Goal: Task Accomplishment & Management: Manage account settings

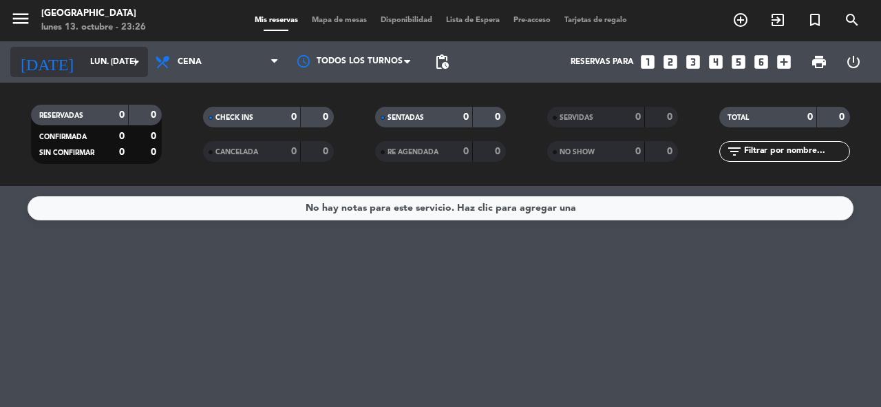
click at [96, 59] on input "lun. [DATE]" at bounding box center [137, 61] width 109 height 23
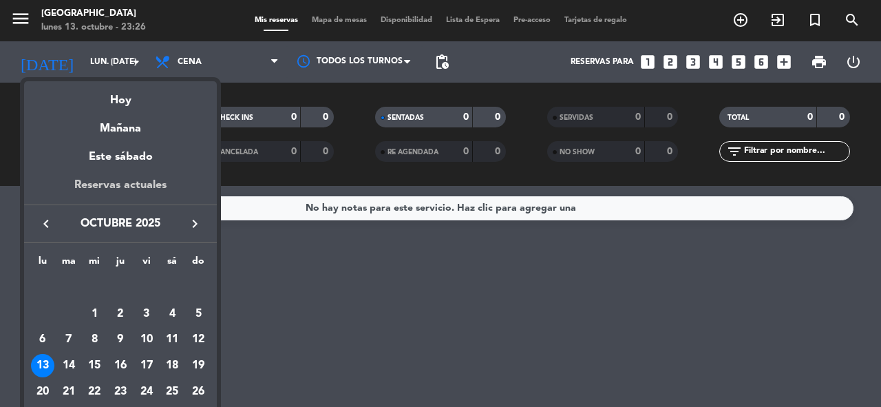
click at [142, 184] on div "Reservas actuales" at bounding box center [120, 190] width 193 height 28
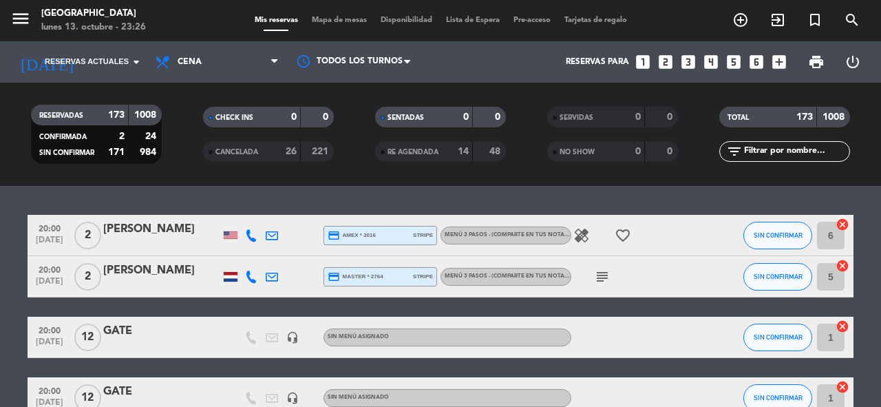
click at [573, 235] on icon "healing" at bounding box center [581, 235] width 17 height 17
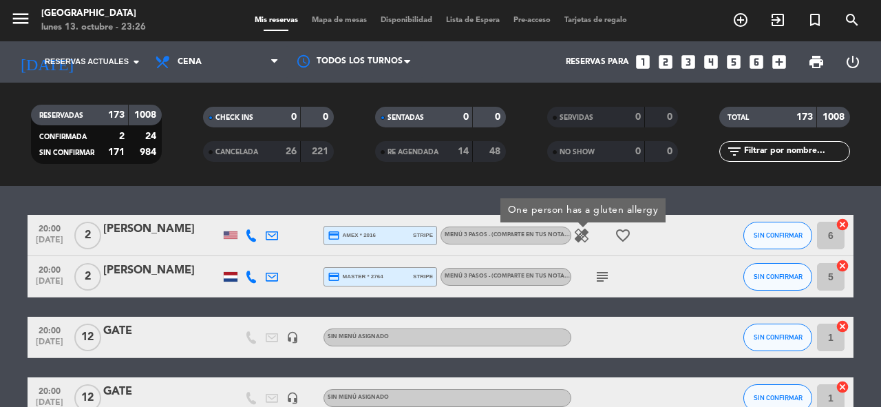
click at [615, 233] on icon "favorite_border" at bounding box center [623, 235] width 17 height 17
click at [594, 280] on icon "subject" at bounding box center [602, 276] width 17 height 17
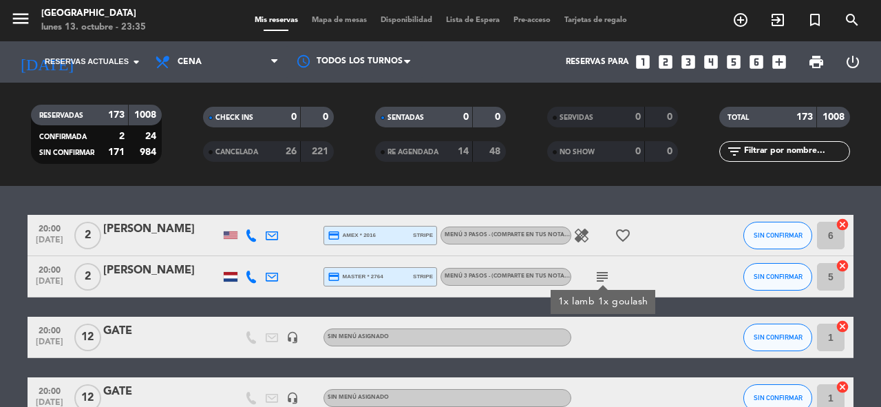
click at [843, 246] on div "6 cancel" at bounding box center [832, 235] width 41 height 41
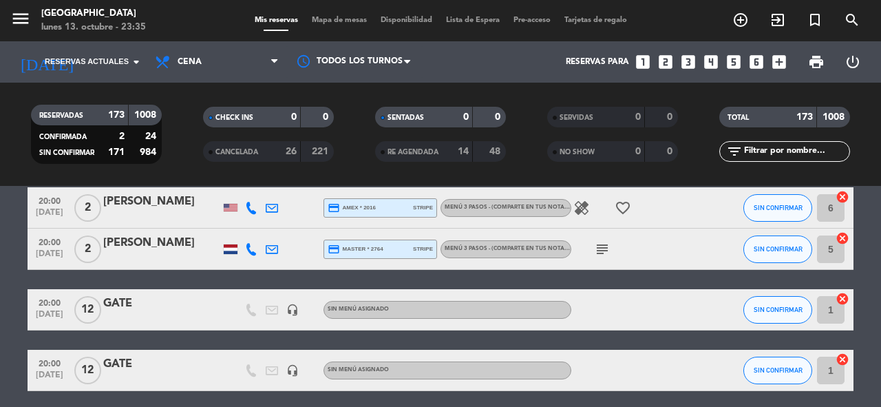
scroll to position [55, 0]
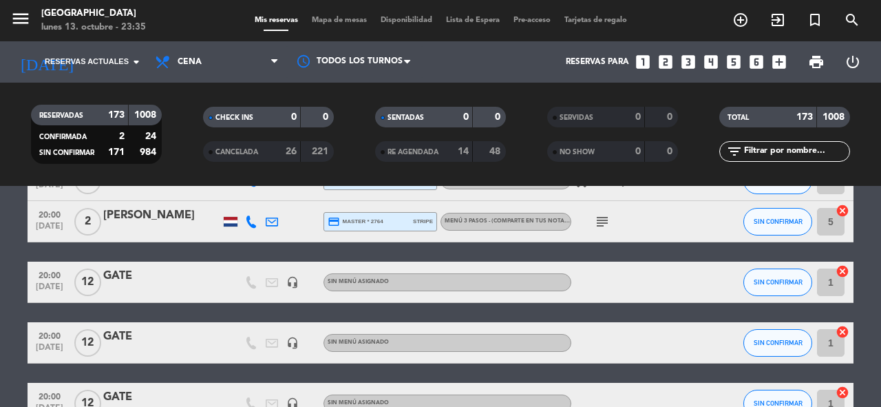
drag, startPoint x: 843, startPoint y: 246, endPoint x: 842, endPoint y: 372, distance: 125.3
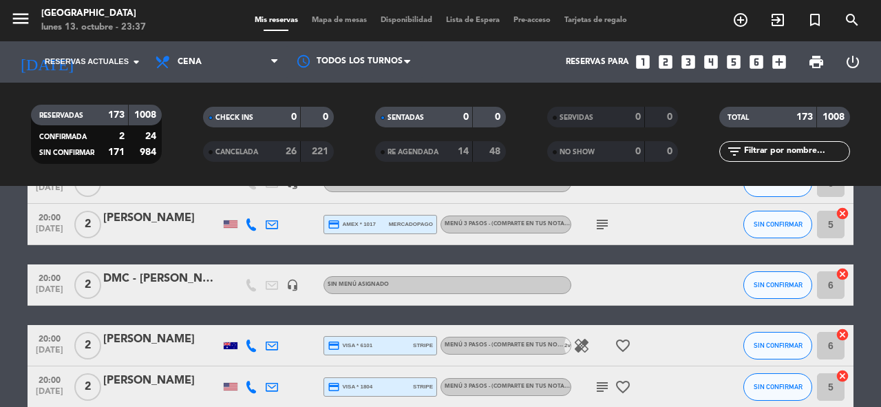
scroll to position [356, 0]
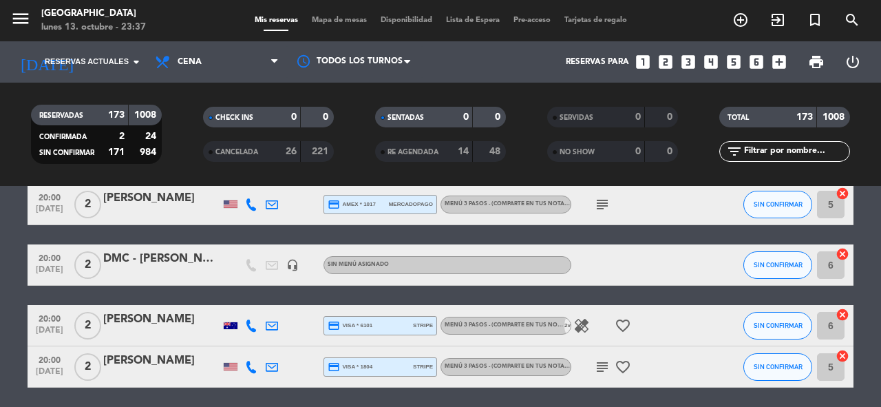
click at [156, 260] on div "DMC - [PERSON_NAME] x2" at bounding box center [161, 259] width 117 height 18
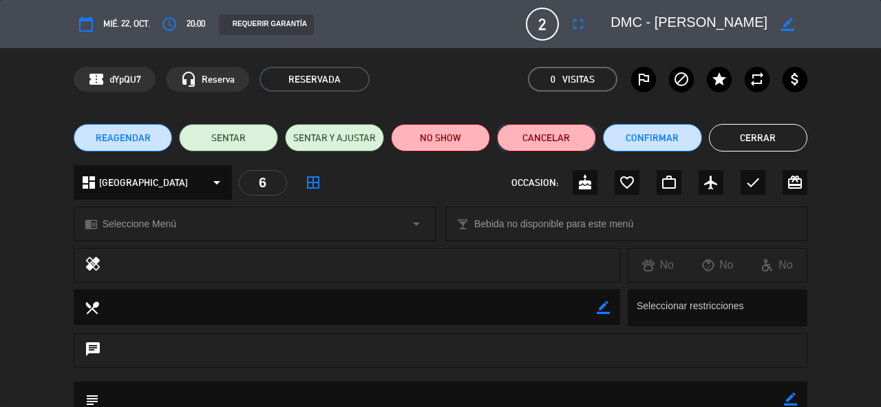
click at [540, 140] on button "Cancelar" at bounding box center [546, 138] width 99 height 28
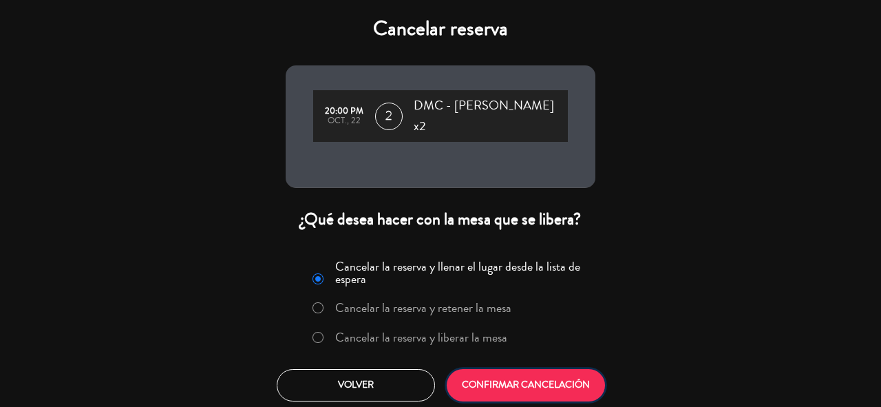
click at [548, 380] on button "CONFIRMAR CANCELACIÓN" at bounding box center [526, 385] width 158 height 32
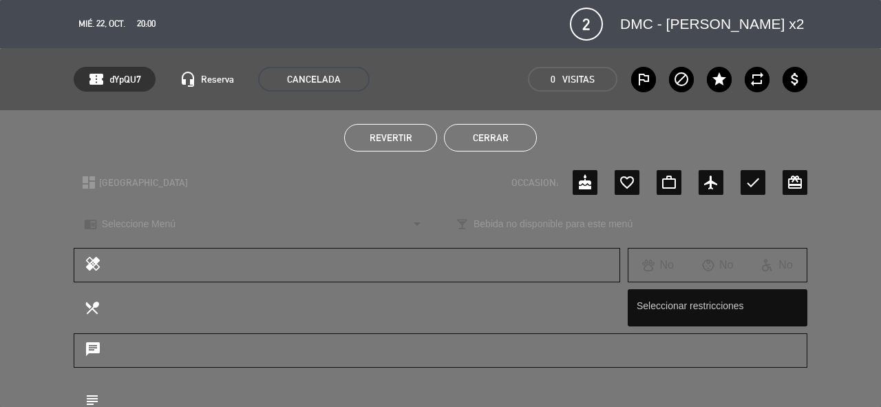
click at [490, 138] on button "Cerrar" at bounding box center [490, 138] width 93 height 28
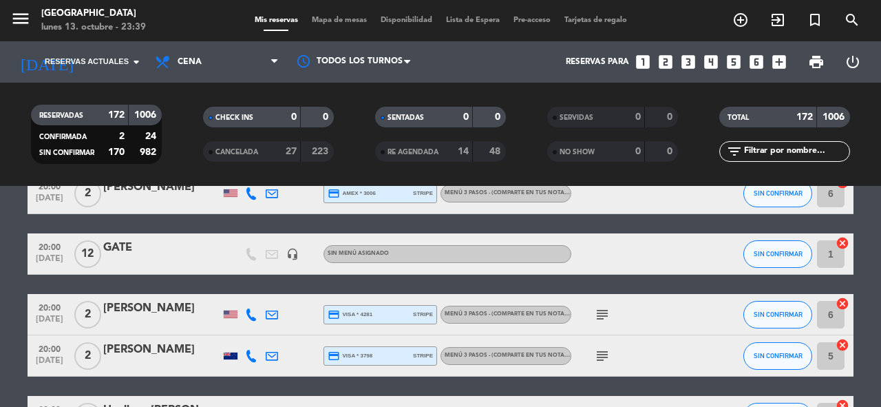
scroll to position [1361, 0]
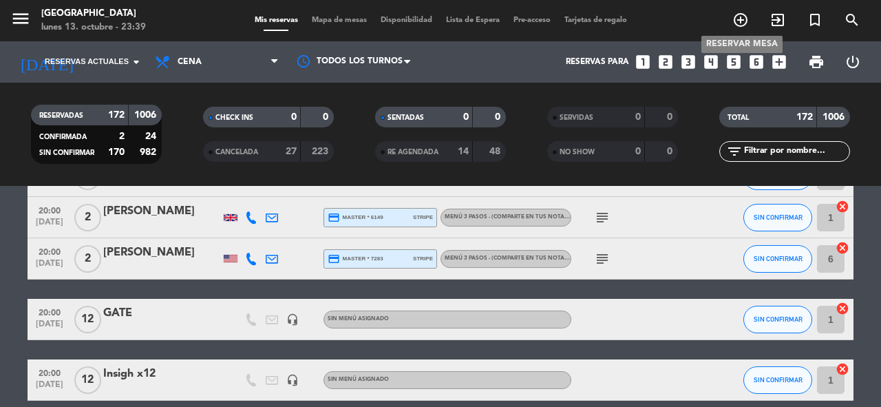
click at [741, 19] on icon "add_circle_outline" at bounding box center [740, 20] width 17 height 17
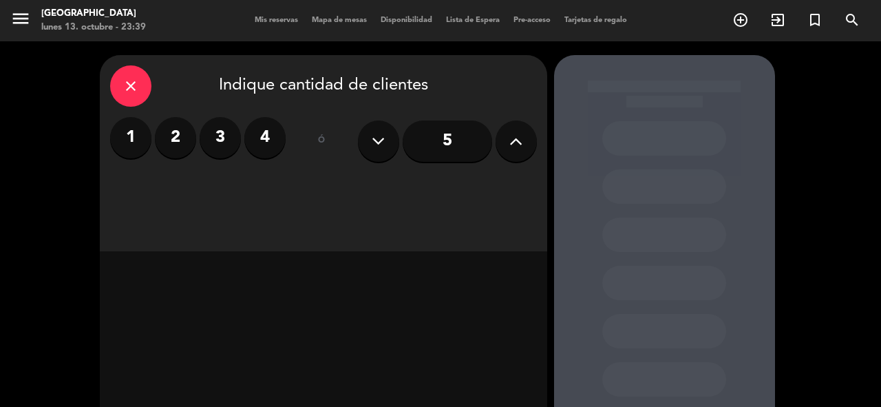
click at [169, 136] on label "2" at bounding box center [175, 137] width 41 height 41
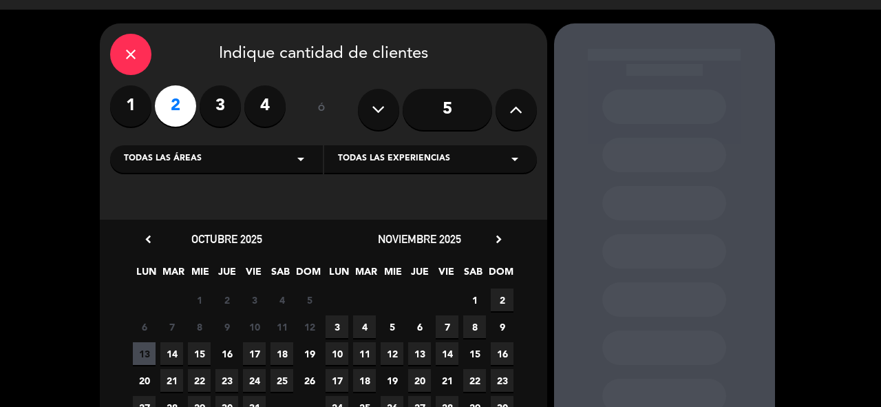
scroll to position [96, 0]
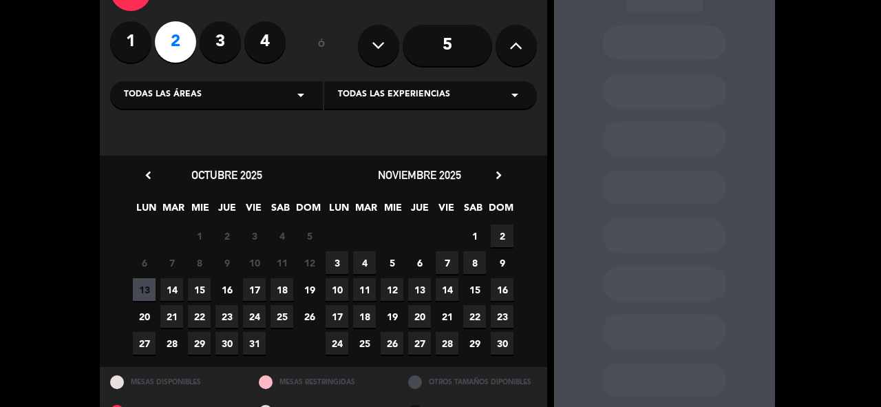
click at [501, 317] on span "23" at bounding box center [502, 316] width 23 height 23
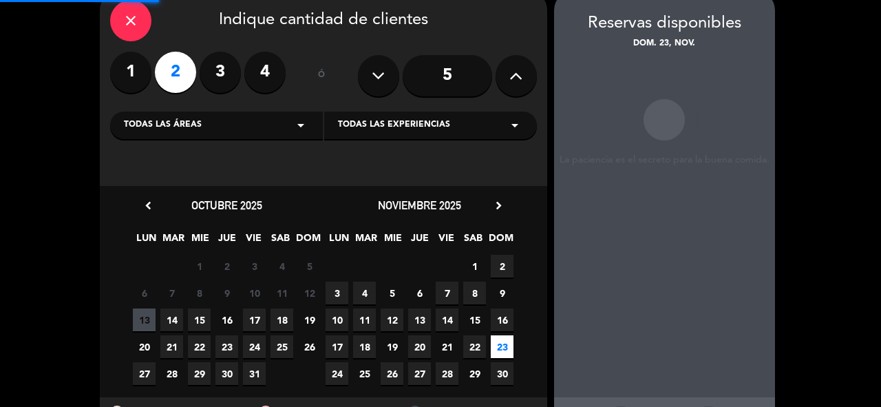
scroll to position [55, 0]
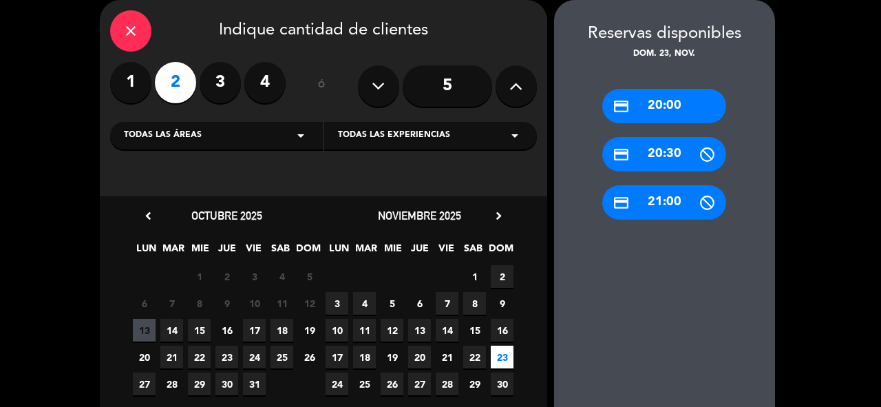
click at [672, 107] on div "credit_card 20:00" at bounding box center [664, 106] width 124 height 34
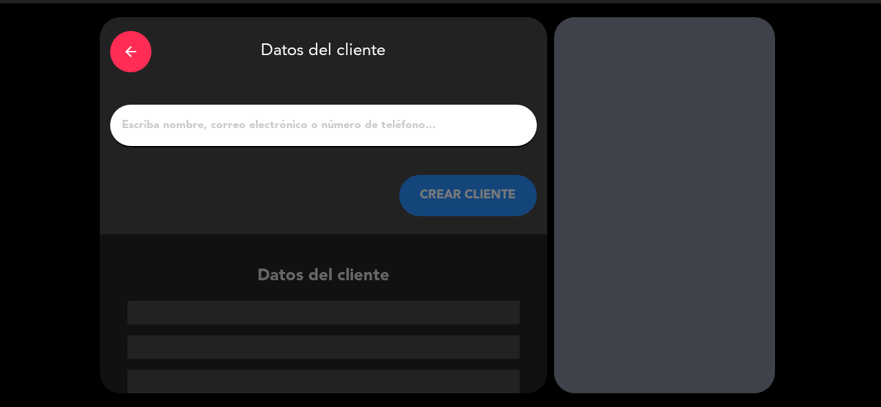
scroll to position [38, 0]
click at [251, 123] on input "1" at bounding box center [323, 125] width 406 height 19
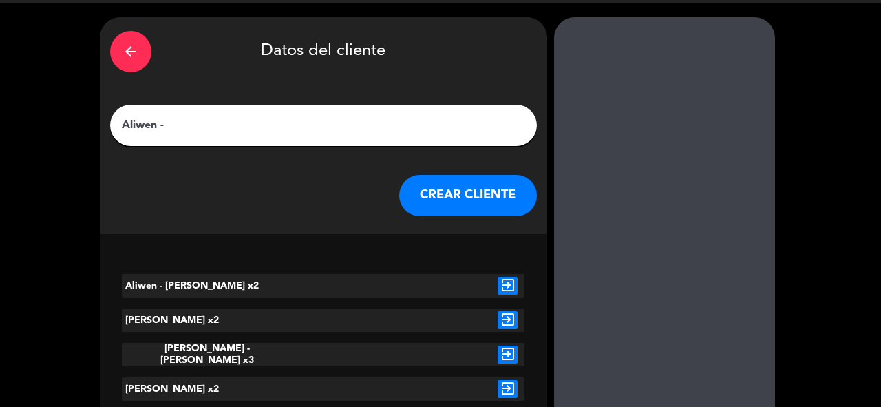
paste input "[PERSON_NAME] x2"
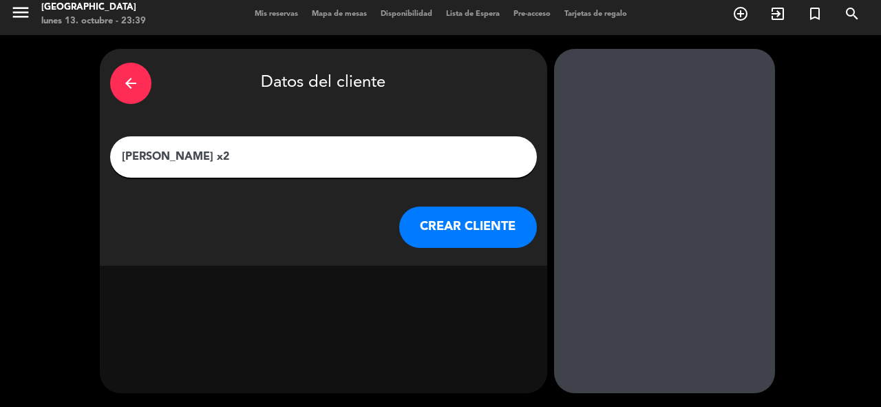
scroll to position [6, 0]
type input "[PERSON_NAME] x2"
click at [456, 227] on button "CREAR CLIENTE" at bounding box center [468, 226] width 138 height 41
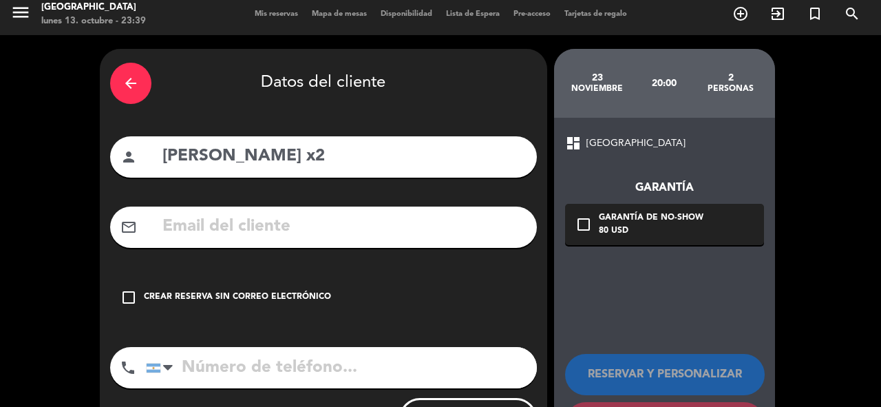
click at [131, 301] on icon "check_box_outline_blank" at bounding box center [128, 297] width 17 height 17
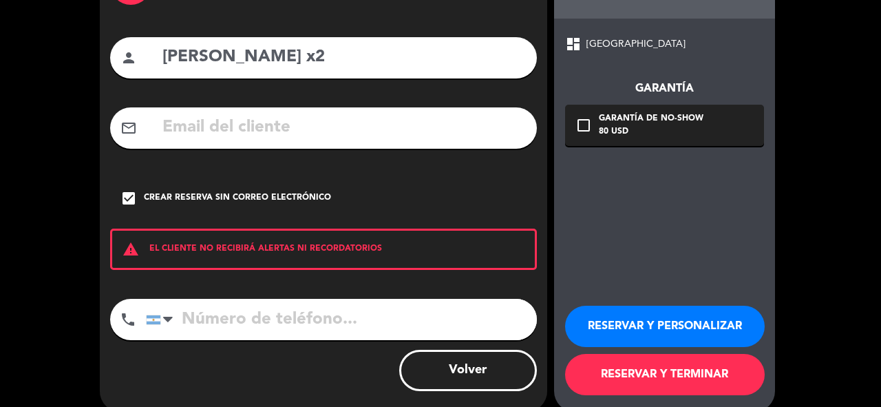
scroll to position [124, 0]
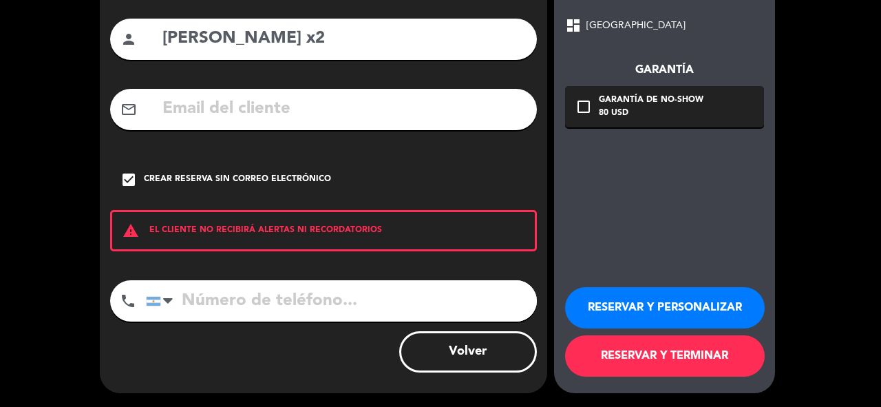
click at [659, 365] on button "RESERVAR Y TERMINAR" at bounding box center [665, 355] width 200 height 41
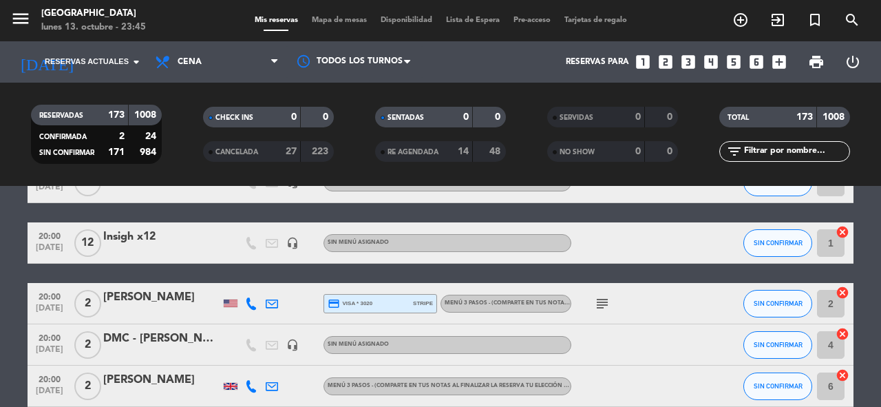
scroll to position [1440, 0]
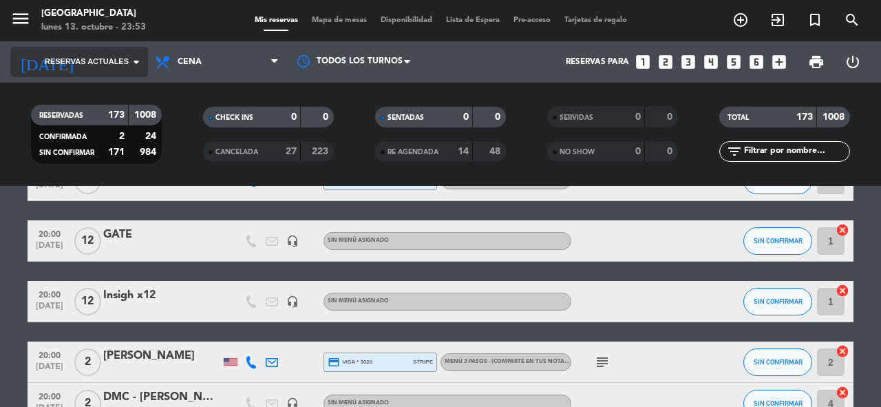
click at [86, 59] on span "Reservas actuales" at bounding box center [87, 62] width 84 height 12
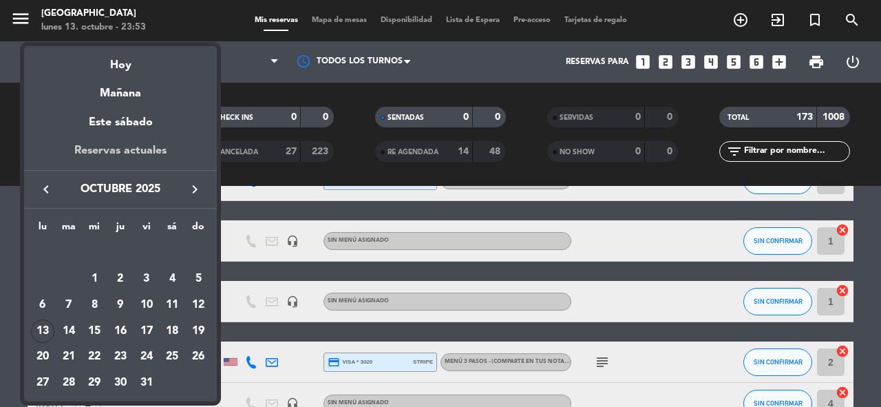
click at [125, 147] on div "Reservas actuales" at bounding box center [120, 156] width 193 height 28
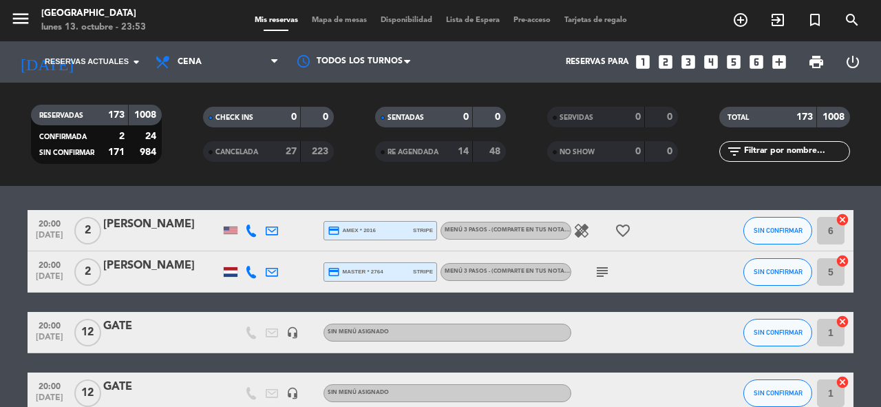
scroll to position [0, 0]
